Goal: Task Accomplishment & Management: Complete application form

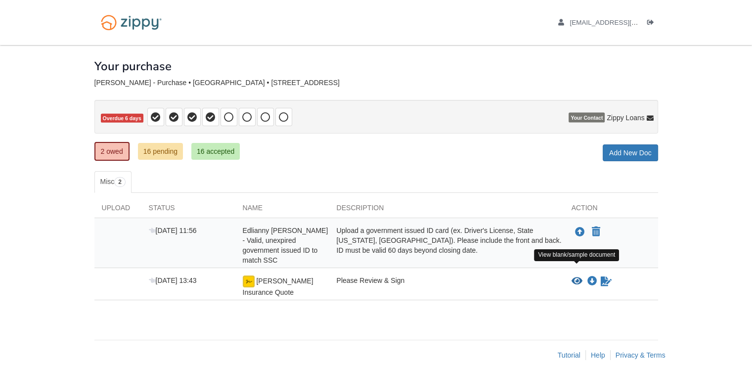
click at [578, 276] on icon "View Rincon Insurance Quote" at bounding box center [576, 281] width 11 height 10
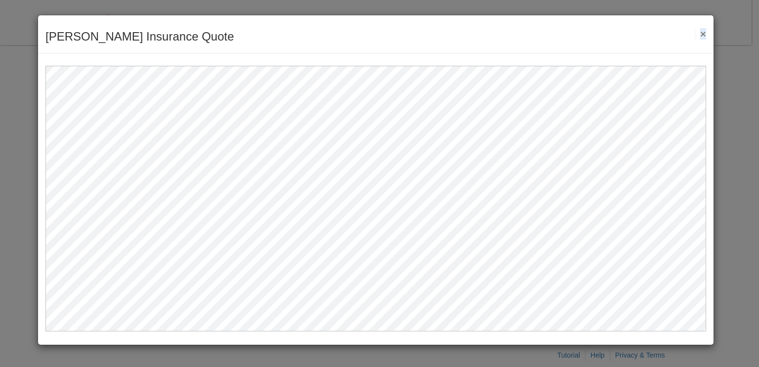
click at [700, 35] on button "×" at bounding box center [700, 34] width 11 height 10
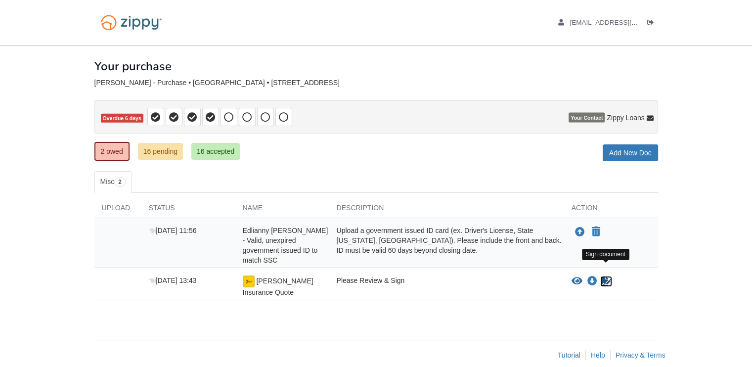
click at [608, 276] on icon "Sign Form" at bounding box center [605, 281] width 11 height 10
